Goal: Find contact information: Find contact information

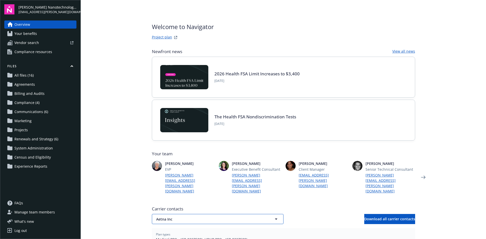
click at [220, 217] on span "Aetna Inc" at bounding box center [208, 219] width 105 height 5
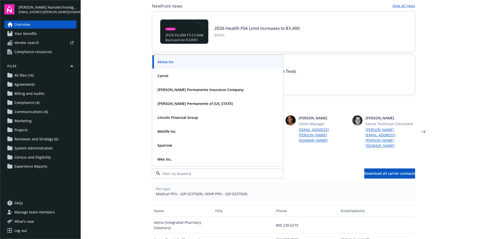
scroll to position [51, 0]
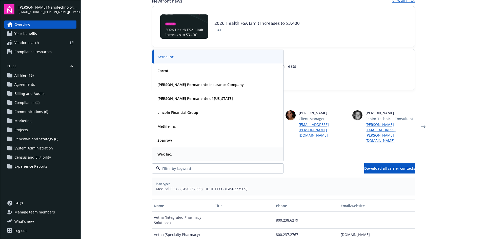
click at [176, 151] on div "Wex Inc." at bounding box center [218, 154] width 125 height 7
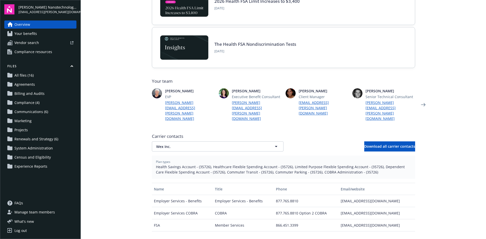
scroll to position [101, 0]
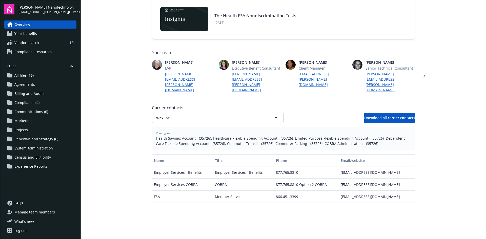
drag, startPoint x: 407, startPoint y: 175, endPoint x: 337, endPoint y: 175, distance: 69.9
click at [337, 179] on div "Employer Services COBRA COBRA 877.765.8810 Option 2 COBRA [EMAIL_ADDRESS][DOMAI…" at bounding box center [283, 185] width 263 height 12
copy div "[EMAIL_ADDRESS][DOMAIN_NAME]"
drag, startPoint x: 278, startPoint y: 174, endPoint x: 273, endPoint y: 174, distance: 4.8
click at [274, 179] on div "877.765.8810 Option 2 COBRA" at bounding box center [306, 185] width 65 height 12
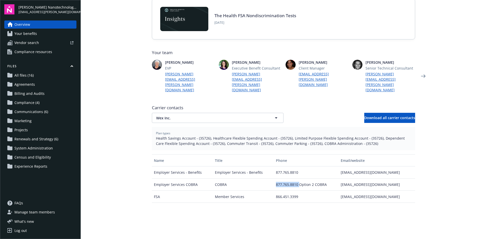
copy div "877.765.8810"
